Goal: Task Accomplishment & Management: Complete application form

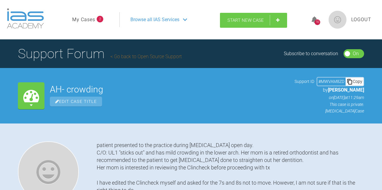
click at [262, 24] on link "Start New Case" at bounding box center [253, 20] width 67 height 15
click at [94, 21] on link "My Cases" at bounding box center [83, 20] width 23 height 8
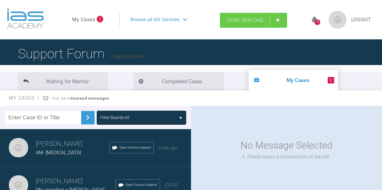
click at [250, 21] on span "Start New Case" at bounding box center [245, 20] width 36 height 5
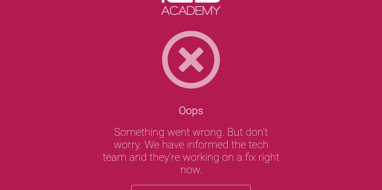
scroll to position [18, 0]
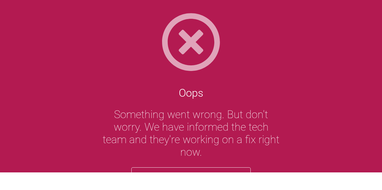
click at [210, 168] on button "Reload" at bounding box center [190, 178] width 119 height 23
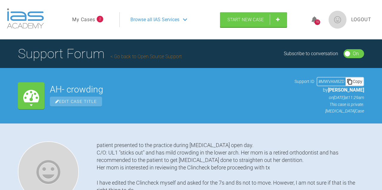
click at [86, 16] on link "My Cases" at bounding box center [83, 20] width 23 height 8
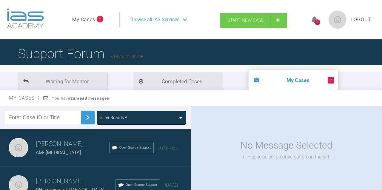
click at [277, 19] on link "Start New Case" at bounding box center [253, 20] width 67 height 15
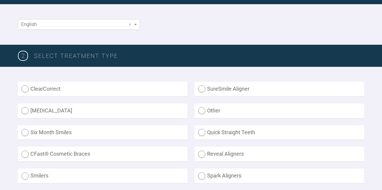
scroll to position [111, 0]
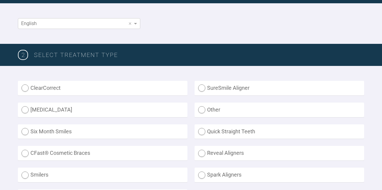
click at [51, 108] on label "[MEDICAL_DATA]" at bounding box center [102, 110] width 169 height 15
radio input "true"
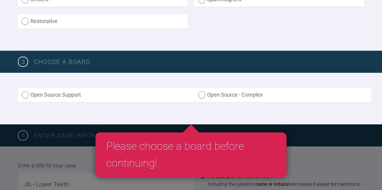
click at [58, 97] on label "Open Source Support" at bounding box center [106, 95] width 176 height 15
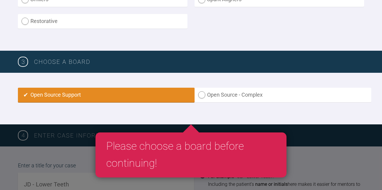
radio input "true"
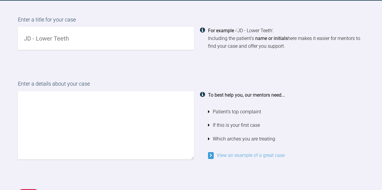
scroll to position [432, 0]
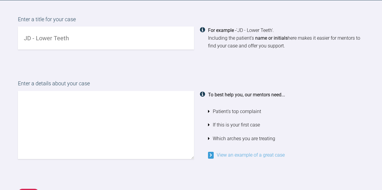
click at [75, 39] on input "text" at bounding box center [106, 38] width 176 height 23
type input "SB- Maryland bridges"
click at [131, 122] on textarea at bounding box center [106, 125] width 176 height 68
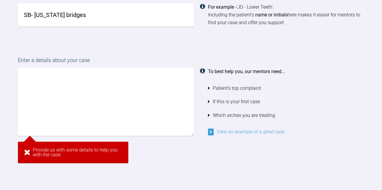
scroll to position [454, 0]
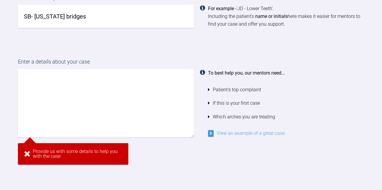
click at [135, 89] on textarea at bounding box center [106, 103] width 176 height 68
paste textarea "patient attended invisalign open day she is not happy with the overlapping uppe…"
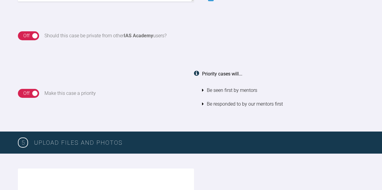
scroll to position [597, 0]
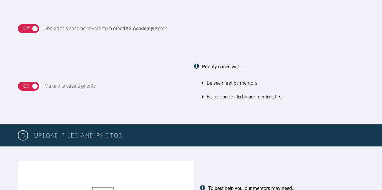
type textarea "patient attended invisalign open day she is not happy with the overlapping uppe…"
click at [32, 26] on div "On Off" at bounding box center [28, 28] width 21 height 9
click at [33, 88] on div "On Off" at bounding box center [28, 86] width 21 height 9
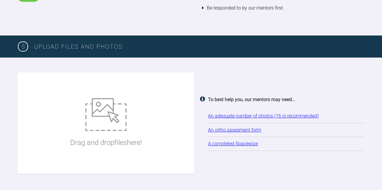
scroll to position [692, 0]
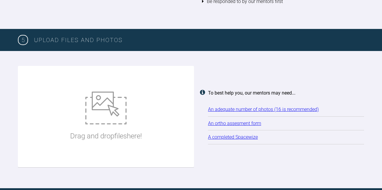
click at [106, 100] on img at bounding box center [105, 108] width 41 height 33
type input "C:\fakepath\[TN640x400]-VOI70507537_i_buccal_left.jpg"
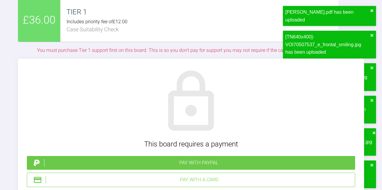
scroll to position [1240, 0]
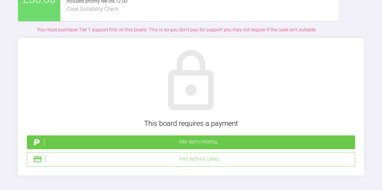
click at [202, 159] on div "Pay with a Card" at bounding box center [199, 159] width 306 height 8
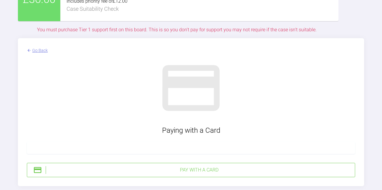
click at [154, 164] on div "Pay with a Card" at bounding box center [191, 170] width 328 height 14
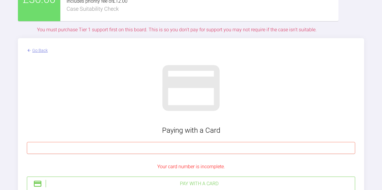
click at [150, 142] on div at bounding box center [191, 148] width 328 height 12
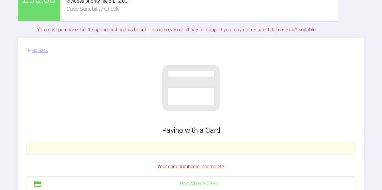
scroll to position [1289, 0]
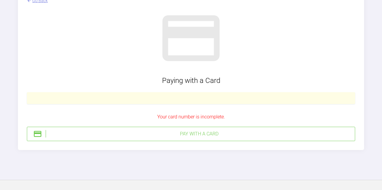
click at [236, 128] on div "Pay with a Card" at bounding box center [191, 134] width 328 height 14
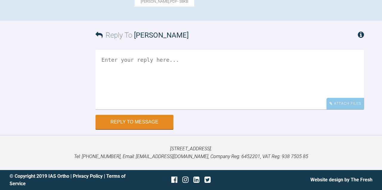
scroll to position [435, 0]
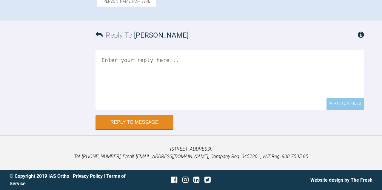
click at [178, 81] on textarea at bounding box center [229, 80] width 268 height 60
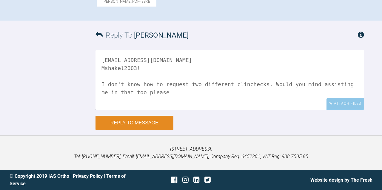
type textarea "dr.marahziad@hotmail.com Mshakel2003! I don't know how to request two different…"
click at [154, 125] on button "Reply to Message" at bounding box center [134, 123] width 78 height 14
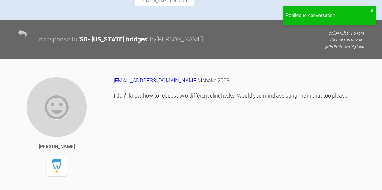
scroll to position [0, 0]
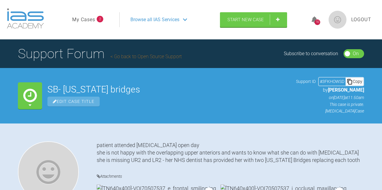
click at [89, 21] on link "My Cases" at bounding box center [83, 20] width 23 height 8
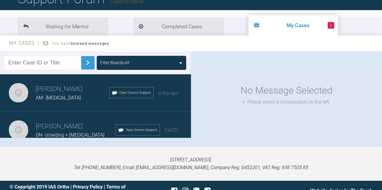
scroll to position [59, 0]
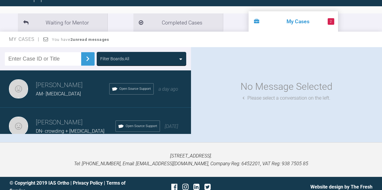
click at [62, 87] on h3 "[PERSON_NAME]" at bounding box center [72, 85] width 73 height 10
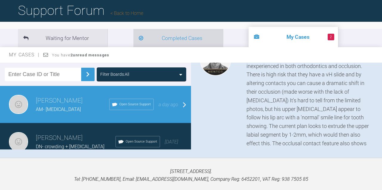
scroll to position [66, 0]
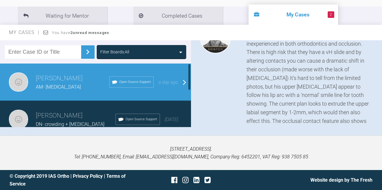
click at [62, 88] on span "AM- [MEDICAL_DATA]" at bounding box center [58, 87] width 45 height 6
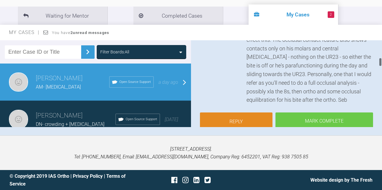
scroll to position [171, 0]
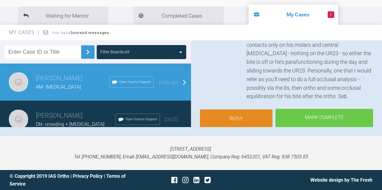
click at [233, 109] on link "Reply" at bounding box center [236, 118] width 72 height 18
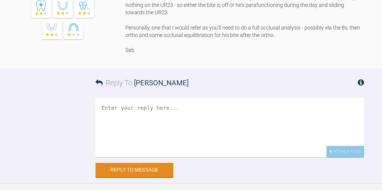
scroll to position [565, 0]
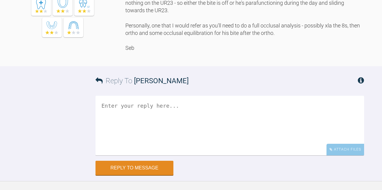
drag, startPoint x: 302, startPoint y: 33, endPoint x: 283, endPoint y: 34, distance: 19.1
copy div "vH slide"
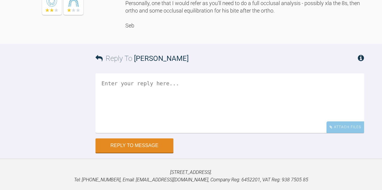
scroll to position [585, 0]
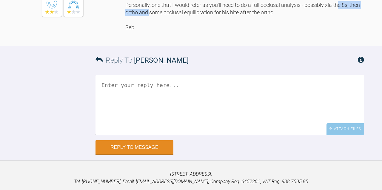
drag, startPoint x: 213, startPoint y: 103, endPoint x: 167, endPoint y: 103, distance: 45.9
drag, startPoint x: 274, startPoint y: 103, endPoint x: 165, endPoint y: 103, distance: 109.4
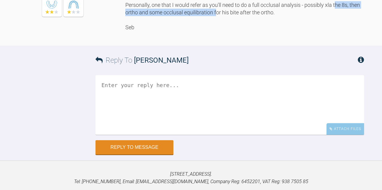
copy div "occlusal equilibration for his bite after the ortho"
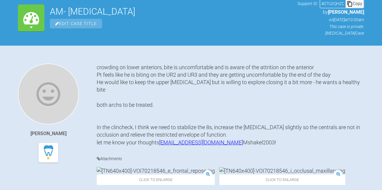
scroll to position [0, 0]
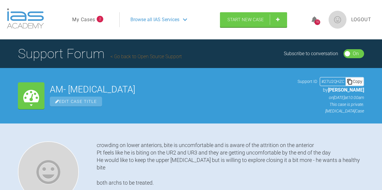
click at [93, 19] on link "My Cases" at bounding box center [83, 20] width 23 height 8
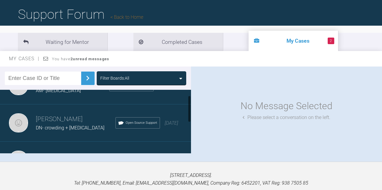
scroll to position [27, 0]
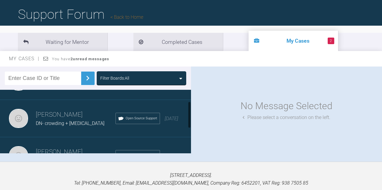
click at [88, 123] on div "DN- crowding + [MEDICAL_DATA]" at bounding box center [76, 124] width 80 height 8
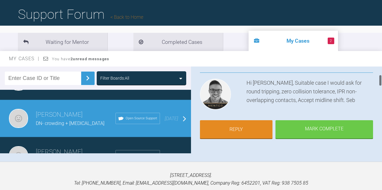
scroll to position [63, 0]
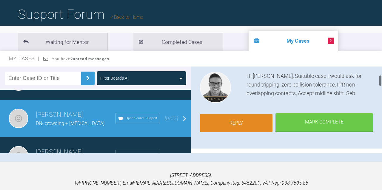
click at [244, 122] on link "Reply" at bounding box center [236, 123] width 72 height 18
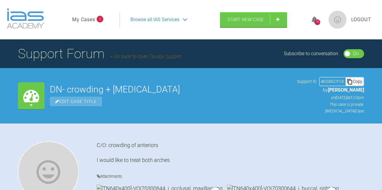
click at [92, 22] on link "My Cases" at bounding box center [83, 20] width 23 height 8
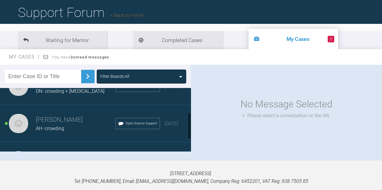
scroll to position [68, 0]
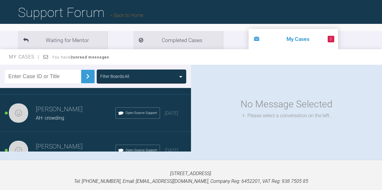
click at [60, 115] on div "AH- crowding" at bounding box center [76, 118] width 80 height 8
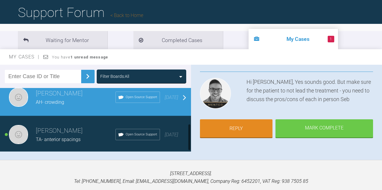
scroll to position [86, 0]
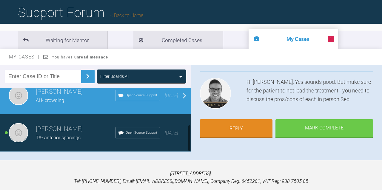
click at [67, 137] on span "TA- anterior spacings" at bounding box center [58, 138] width 45 height 6
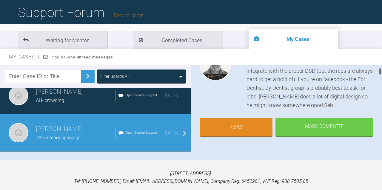
scroll to position [87, 0]
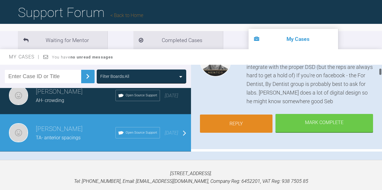
click at [238, 126] on link "Reply" at bounding box center [236, 123] width 72 height 18
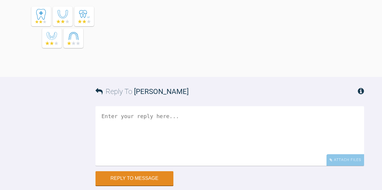
scroll to position [2817, 0]
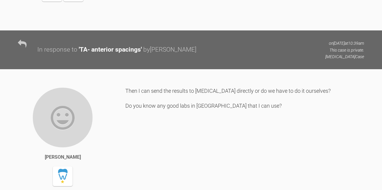
scroll to position [2472, 0]
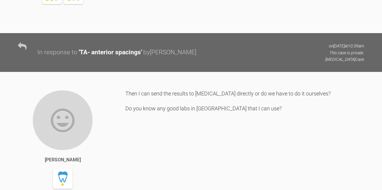
drag, startPoint x: 295, startPoint y: 49, endPoint x: 193, endPoint y: 54, distance: 102.0
copy div "'official' [DEMOGRAPHIC_DATA][PERSON_NAME] DSD work flow"
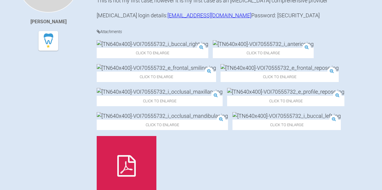
scroll to position [0, 0]
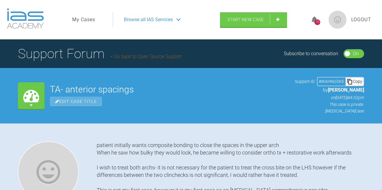
click at [314, 19] on icon at bounding box center [314, 19] width 6 height 7
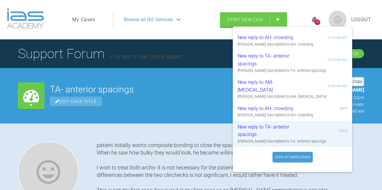
click at [285, 156] on div "New reply to AH- crowding 21 hours ago Sebastian Wilkins has replied to AH- cro…" at bounding box center [291, 99] width 119 height 145
click at [287, 152] on link "View All Notifications" at bounding box center [292, 157] width 40 height 11
click at [193, 44] on div "Support Forum Go back to Open Source Support Subscribe to conversation On Off" at bounding box center [191, 53] width 382 height 29
click at [144, 17] on span "Browse all IAS Services" at bounding box center [148, 20] width 49 height 8
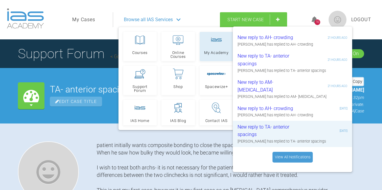
click at [211, 49] on link "My Academy" at bounding box center [215, 46] width 33 height 29
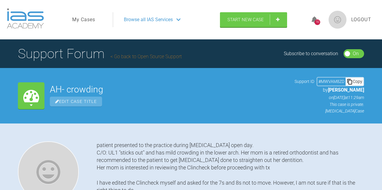
click at [83, 17] on link "My Cases" at bounding box center [83, 20] width 23 height 8
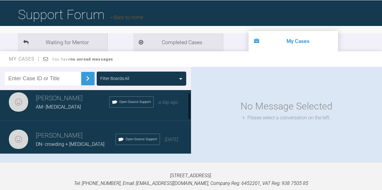
scroll to position [7, 0]
click at [55, 136] on h3 "[PERSON_NAME]" at bounding box center [76, 135] width 80 height 10
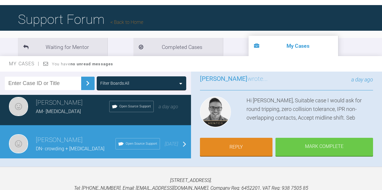
scroll to position [31, 0]
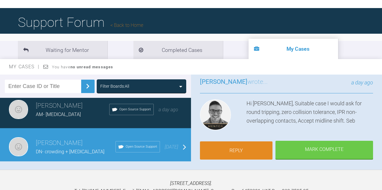
click at [232, 149] on link "Reply" at bounding box center [236, 150] width 72 height 18
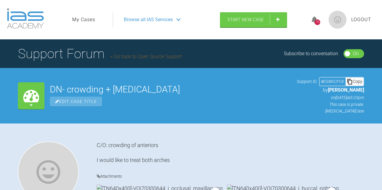
click at [86, 17] on link "My Cases" at bounding box center [83, 20] width 23 height 8
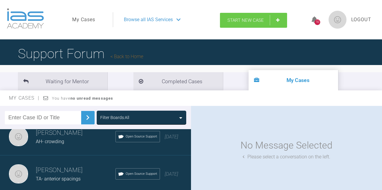
click at [246, 22] on span "Start New Case" at bounding box center [245, 20] width 36 height 5
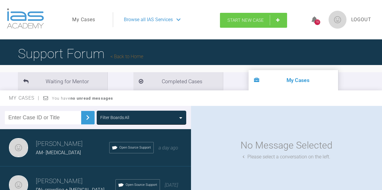
click at [279, 18] on link "Start New Case" at bounding box center [253, 20] width 67 height 15
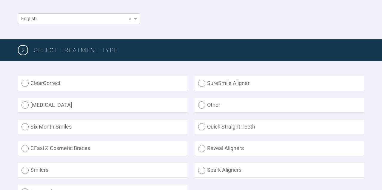
click at [73, 108] on label "[MEDICAL_DATA]" at bounding box center [102, 105] width 169 height 15
radio input "true"
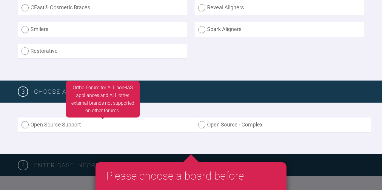
click at [79, 129] on label "Open Source Support" at bounding box center [106, 124] width 176 height 15
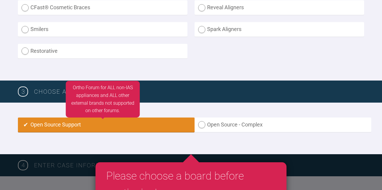
radio input "true"
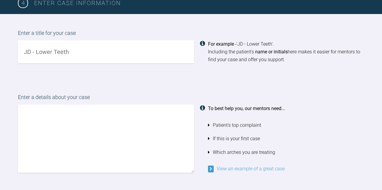
scroll to position [424, 0]
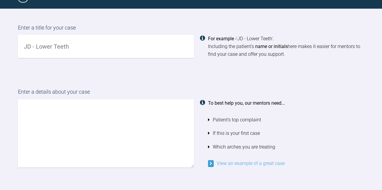
click at [77, 43] on input "text" at bounding box center [106, 46] width 176 height 23
type input "DM- dental accessories"
click at [78, 104] on textarea at bounding box center [106, 133] width 176 height 68
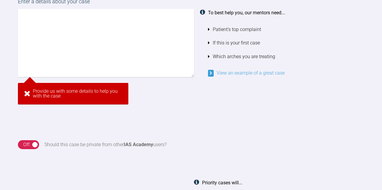
scroll to position [507, 0]
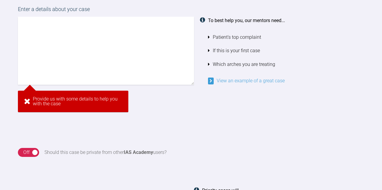
click at [100, 55] on textarea at bounding box center [106, 51] width 176 height 68
paste textarea "'official' [DEMOGRAPHIC_DATA][PERSON_NAME] DSD work flow"
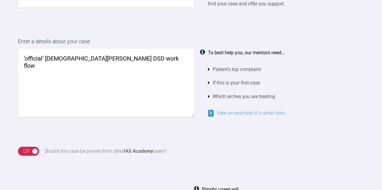
scroll to position [474, 0]
drag, startPoint x: 154, startPoint y: 56, endPoint x: 23, endPoint y: 55, distance: 131.4
click at [23, 55] on textarea "'official' [DEMOGRAPHIC_DATA][PERSON_NAME] DSD work flow" at bounding box center [106, 83] width 176 height 68
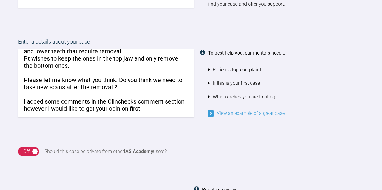
scroll to position [36, 0]
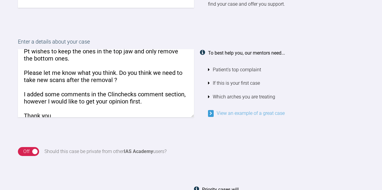
type textarea "patient believes her front teeth "stick out" She has dental accessories that wi…"
click at [32, 148] on div "On Off" at bounding box center [28, 151] width 21 height 9
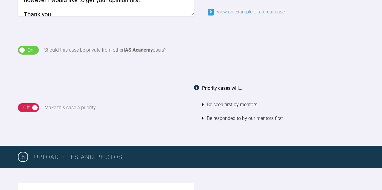
scroll to position [576, 0]
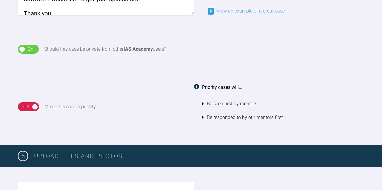
click at [31, 109] on div "On Off" at bounding box center [28, 106] width 21 height 9
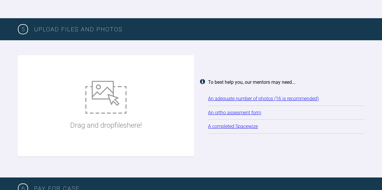
scroll to position [702, 0]
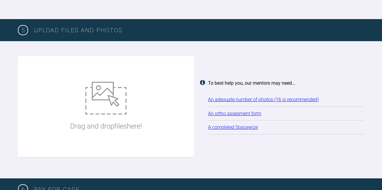
click at [117, 102] on img at bounding box center [105, 98] width 41 height 33
type input "C:\fakepath\[TN640x400]-VOI70424283_e_frontal_repose.jpg"
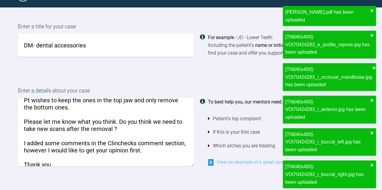
scroll to position [42, 0]
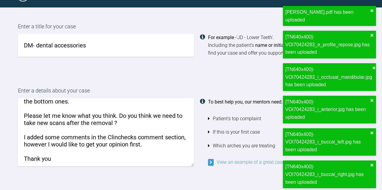
click at [153, 141] on textarea "patient believes her front teeth "stick out" She has dental accessories that wi…" at bounding box center [106, 132] width 176 height 68
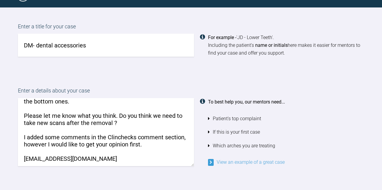
click at [111, 154] on textarea "patient believes her front teeth "stick out" She has dental accessories that wi…" at bounding box center [106, 132] width 176 height 68
click at [97, 156] on textarea "patient believes her front teeth "stick out" She has dental accessories that wi…" at bounding box center [106, 132] width 176 height 68
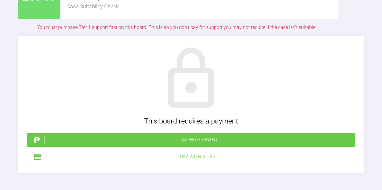
scroll to position [1258, 0]
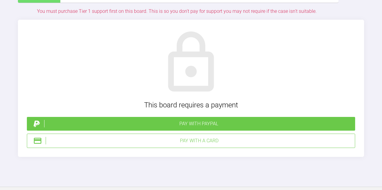
type textarea "patient believes her front teeth "stick out" She has dental accessories that wi…"
click at [205, 143] on div "Pay with a Card" at bounding box center [199, 141] width 306 height 8
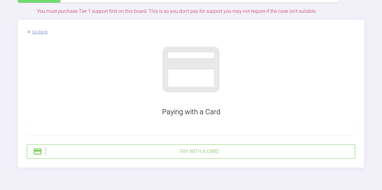
click at [128, 121] on div "Go Back Paying with a Card Pay with a Card" at bounding box center [191, 94] width 346 height 148
click at [128, 123] on div "Go Back Paying with a Card Pay with a Card" at bounding box center [191, 94] width 346 height 148
click at [128, 126] on div at bounding box center [191, 129] width 328 height 12
click at [126, 138] on div "Go Back Paying with a Card Pay with a Card" at bounding box center [191, 94] width 346 height 148
click at [122, 134] on div at bounding box center [191, 129] width 328 height 12
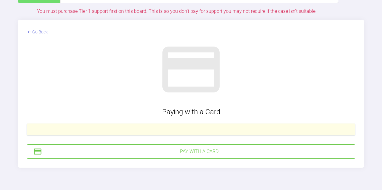
scroll to position [1289, 0]
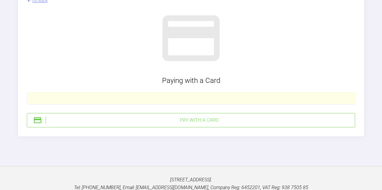
click at [230, 115] on div "Pay with a Card" at bounding box center [191, 120] width 328 height 14
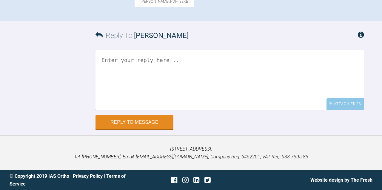
scroll to position [515, 0]
